Goal: Task Accomplishment & Management: Manage account settings

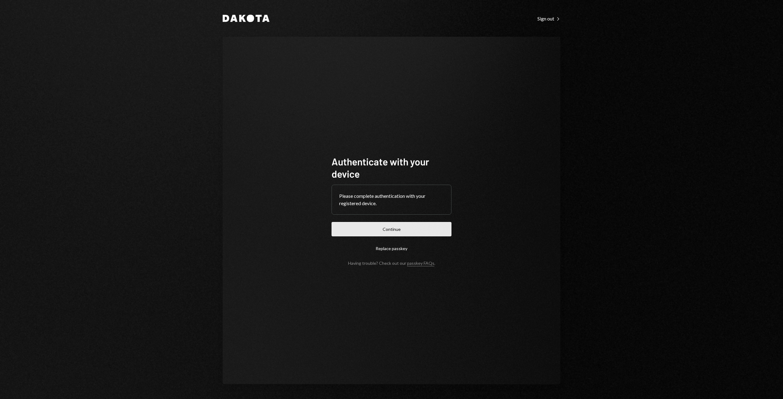
click at [383, 229] on button "Continue" at bounding box center [392, 229] width 120 height 14
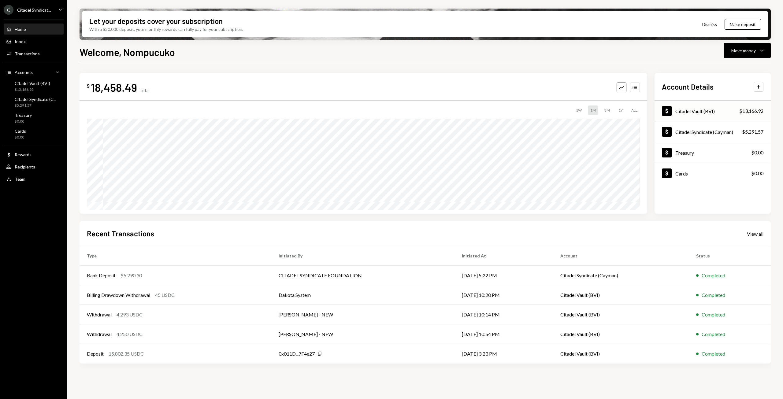
click at [680, 113] on div "Citadel Vault (BVI)" at bounding box center [695, 111] width 39 height 6
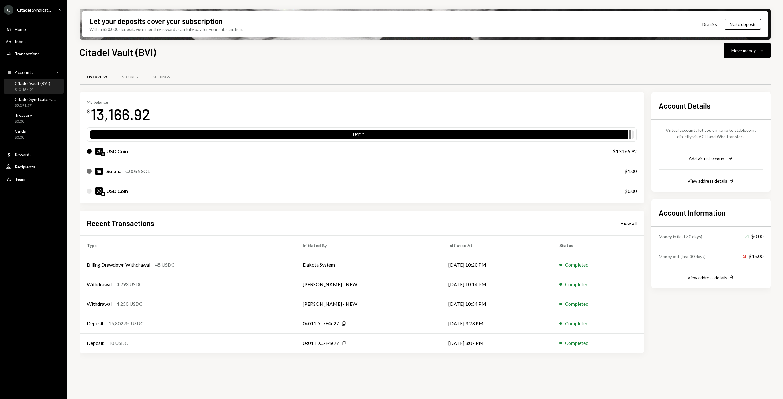
click at [719, 181] on div "View address details" at bounding box center [708, 180] width 40 height 5
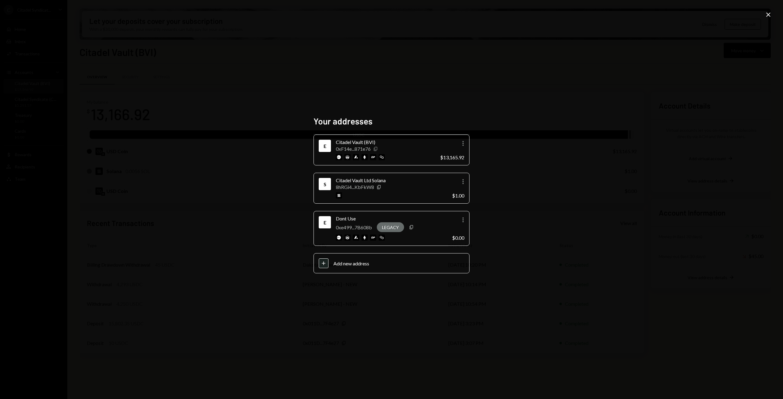
click at [378, 148] on icon "Copy" at bounding box center [375, 149] width 5 height 5
click at [462, 141] on icon "More" at bounding box center [463, 143] width 7 height 7
click at [466, 181] on icon "More" at bounding box center [463, 181] width 7 height 7
click at [381, 188] on icon "Copy" at bounding box center [379, 187] width 5 height 5
drag, startPoint x: 336, startPoint y: 140, endPoint x: 376, endPoint y: 140, distance: 40.1
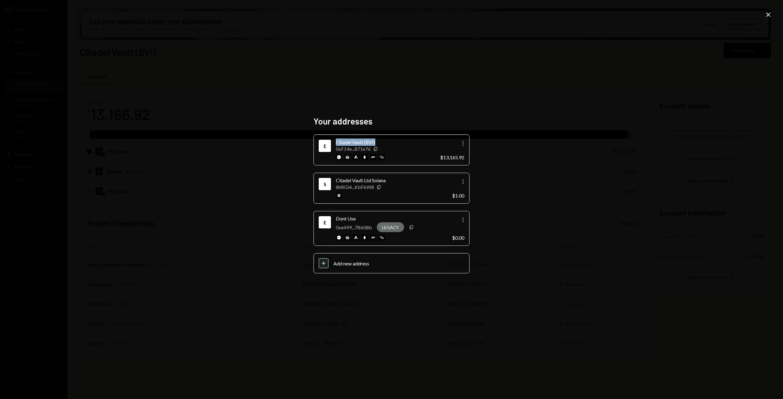
click at [376, 140] on div "Citadel Vault (BVI)" at bounding box center [385, 142] width 99 height 7
copy div "Citadel Vault (BVI)"
drag, startPoint x: 337, startPoint y: 181, endPoint x: 390, endPoint y: 179, distance: 52.7
click at [390, 179] on div "Citadel Vault Ltd Solana" at bounding box center [391, 180] width 111 height 7
copy div "Citadel Vault Ltd Solana"
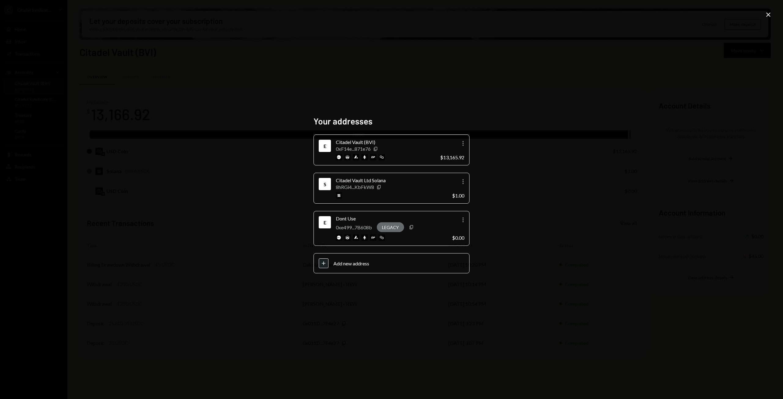
click at [768, 17] on icon "Close" at bounding box center [768, 14] width 7 height 7
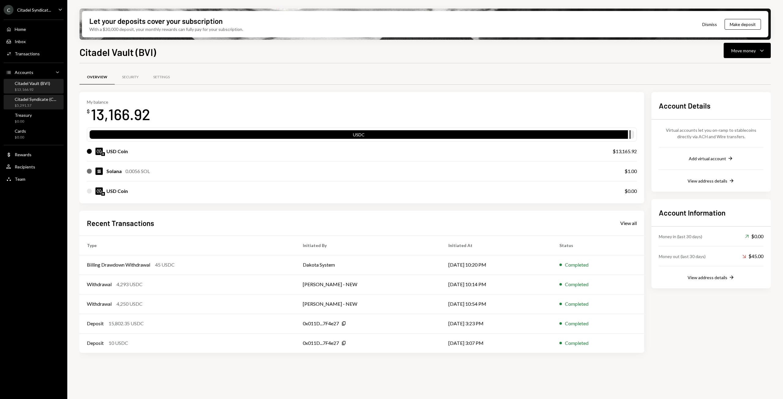
click at [30, 99] on div "Citadel Syndicate (C..." at bounding box center [36, 99] width 42 height 5
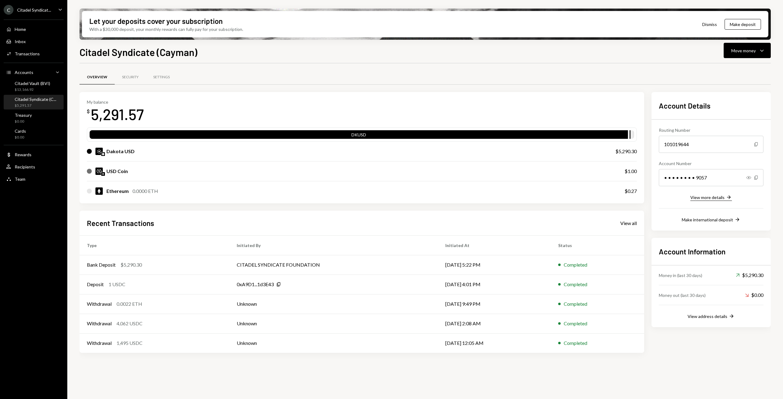
click at [726, 198] on icon "Right Arrow" at bounding box center [729, 197] width 6 height 6
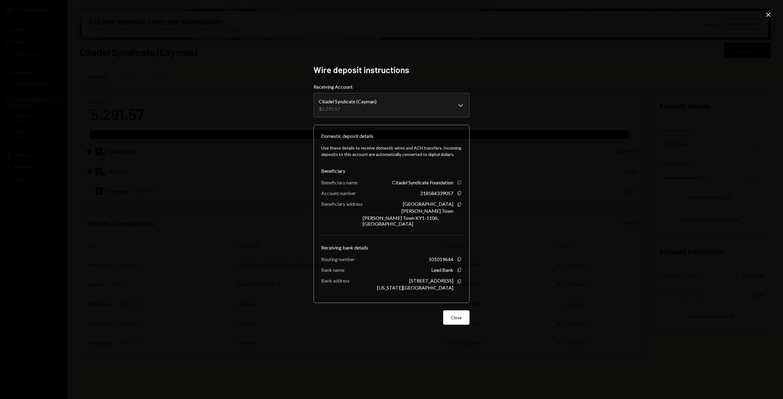
click at [461, 185] on icon "Copy" at bounding box center [459, 182] width 5 height 5
click at [352, 107] on body "C Citadel Syndicat... Caret Down Home Home Inbox Inbox Activities Transactions …" at bounding box center [391, 199] width 783 height 399
click at [460, 196] on icon "Copy" at bounding box center [459, 193] width 5 height 5
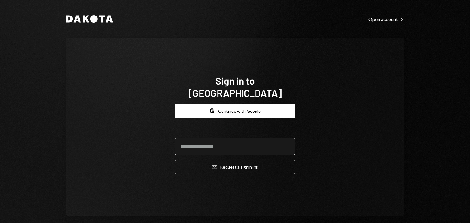
click at [187, 139] on input "email" at bounding box center [235, 146] width 120 height 17
type input "**********"
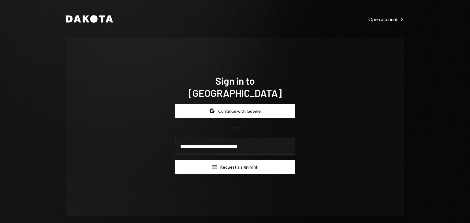
click at [223, 161] on button "Email Request a sign in link" at bounding box center [235, 167] width 120 height 14
